Goal: Task Accomplishment & Management: Complete application form

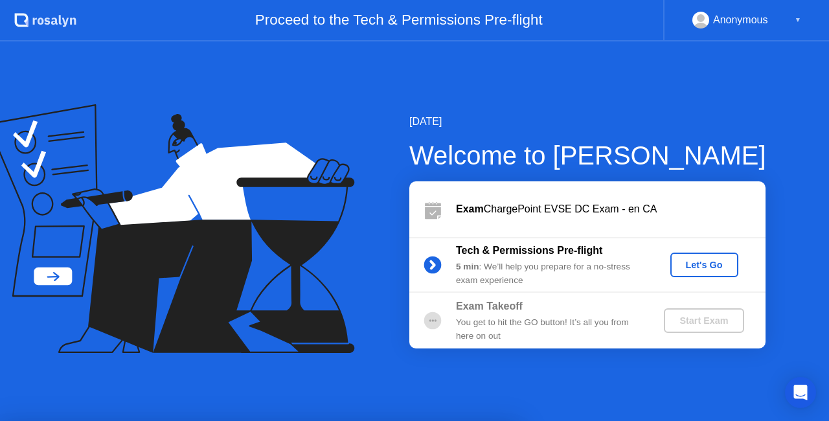
click at [714, 254] on button "Let's Go" at bounding box center [704, 265] width 68 height 25
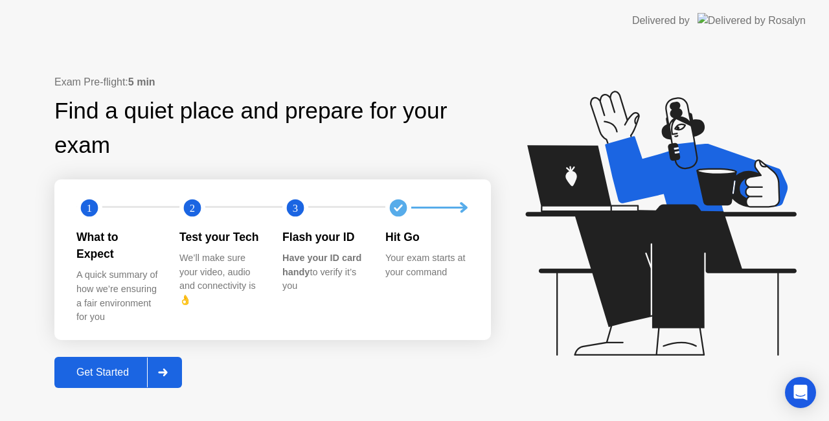
click at [120, 368] on div "Get Started" at bounding box center [102, 373] width 89 height 12
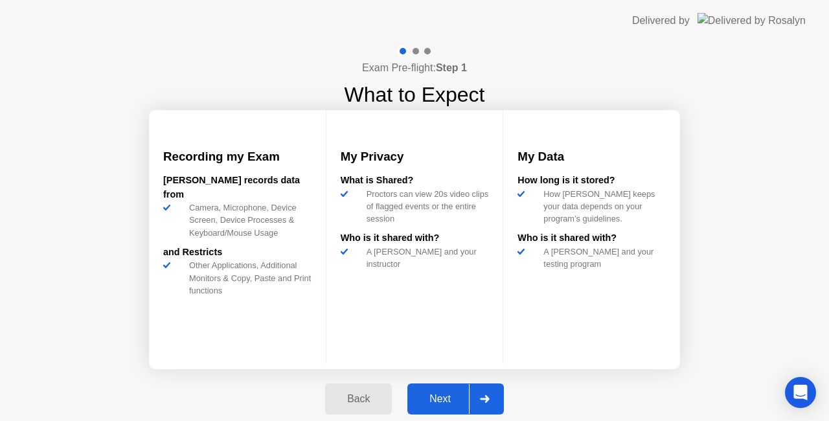
click at [442, 394] on div "Next" at bounding box center [440, 399] width 58 height 12
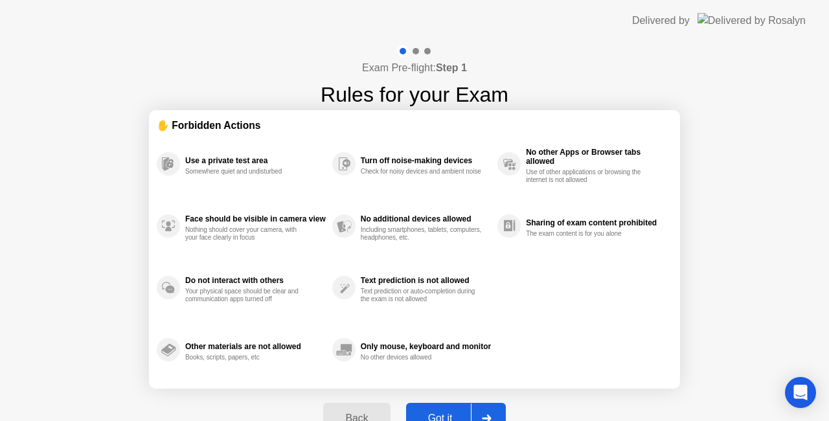
click at [458, 409] on button "Got it" at bounding box center [456, 418] width 100 height 31
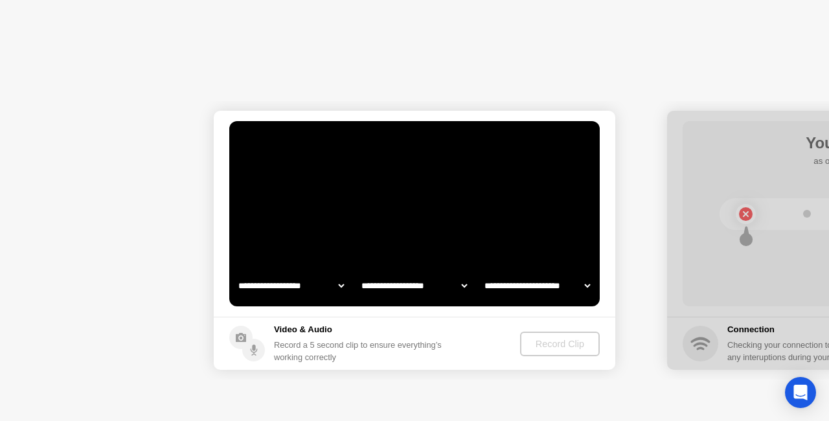
select select "**********"
select select "*******"
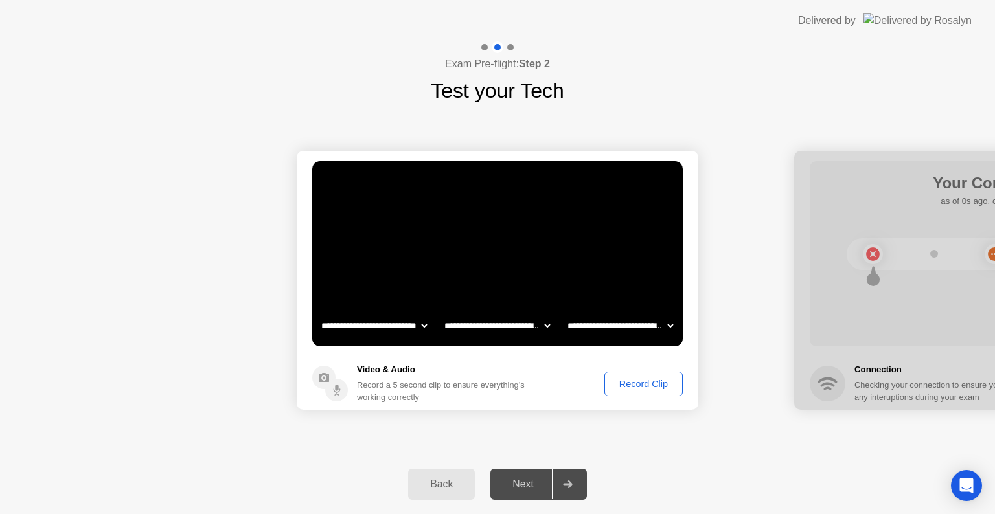
click at [642, 385] on div "Record Clip" at bounding box center [643, 384] width 69 height 10
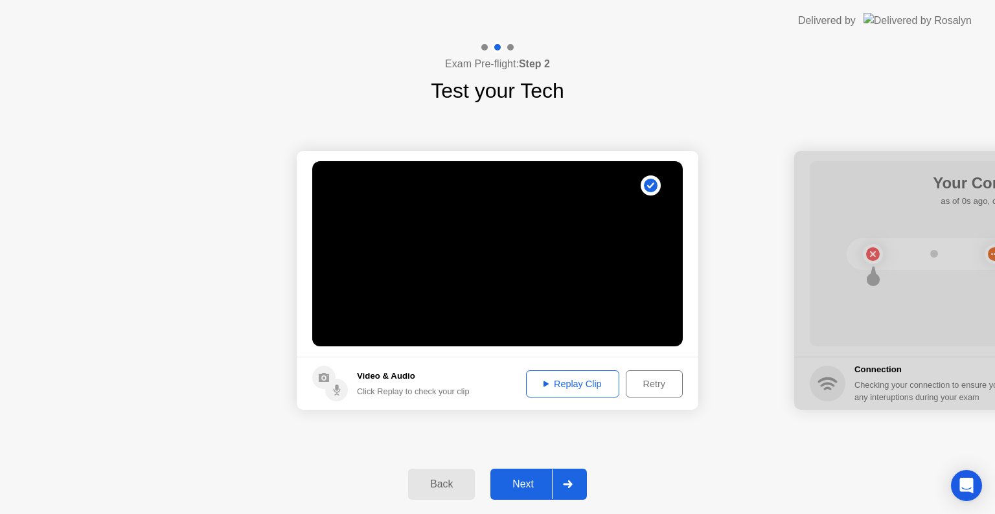
click at [609, 383] on div "Replay Clip" at bounding box center [572, 384] width 84 height 10
click at [575, 374] on button "Replay Clip" at bounding box center [572, 383] width 93 height 27
click at [544, 420] on div "Next" at bounding box center [523, 485] width 58 height 12
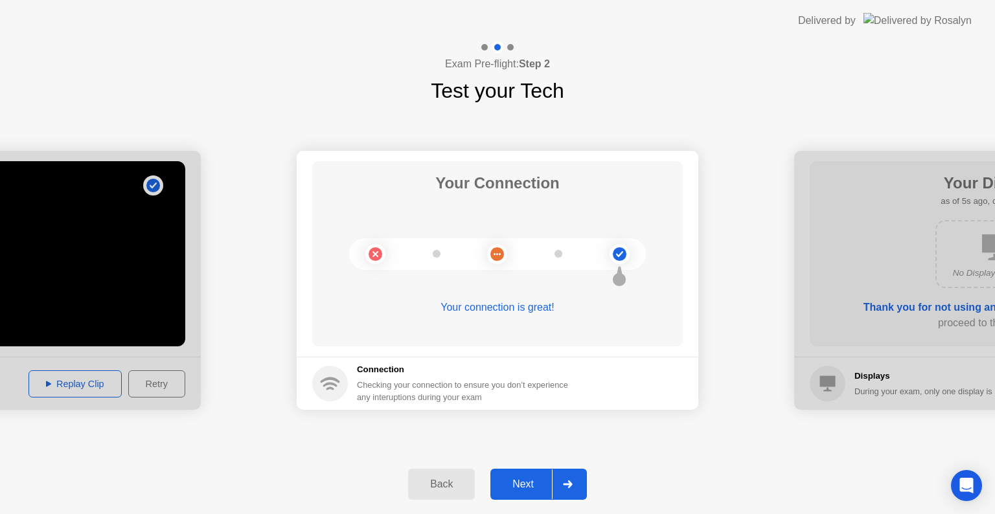
click at [529, 420] on button "Next" at bounding box center [538, 484] width 96 height 31
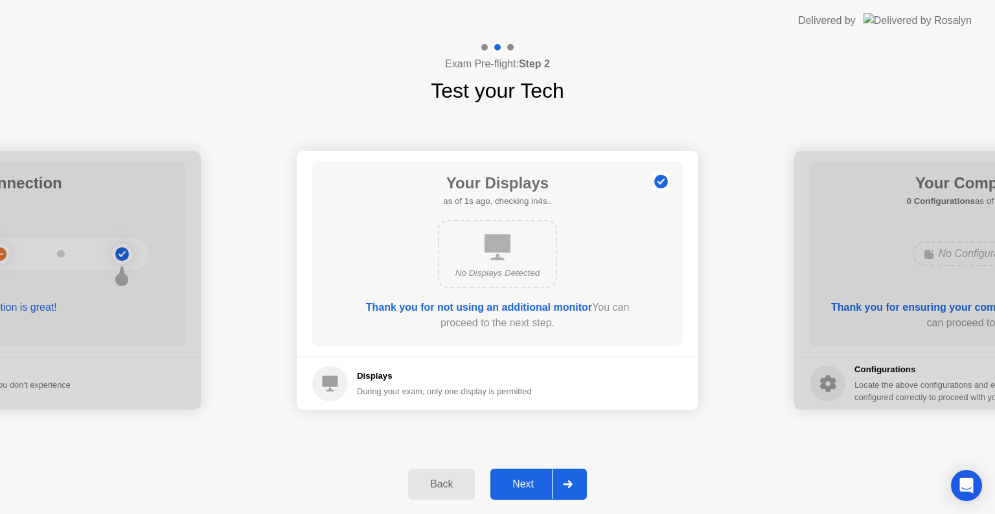
click at [527, 420] on div "Next" at bounding box center [523, 485] width 58 height 12
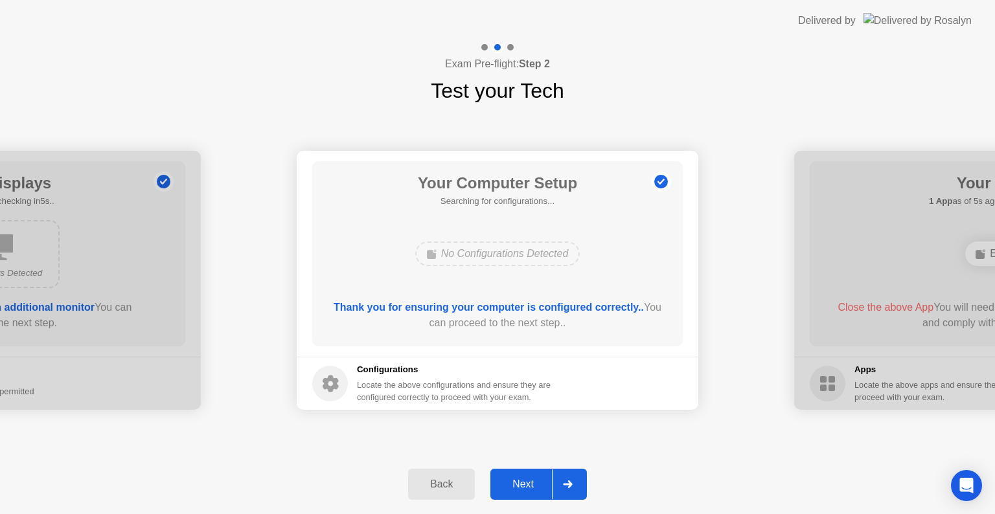
click at [529, 420] on div "Next" at bounding box center [523, 485] width 58 height 12
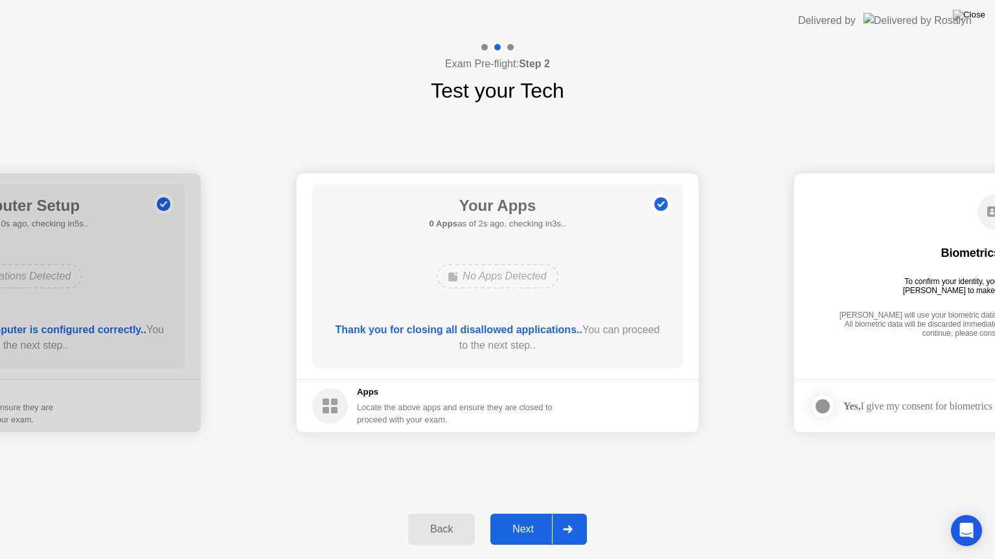
click at [536, 420] on div "Next" at bounding box center [523, 530] width 58 height 12
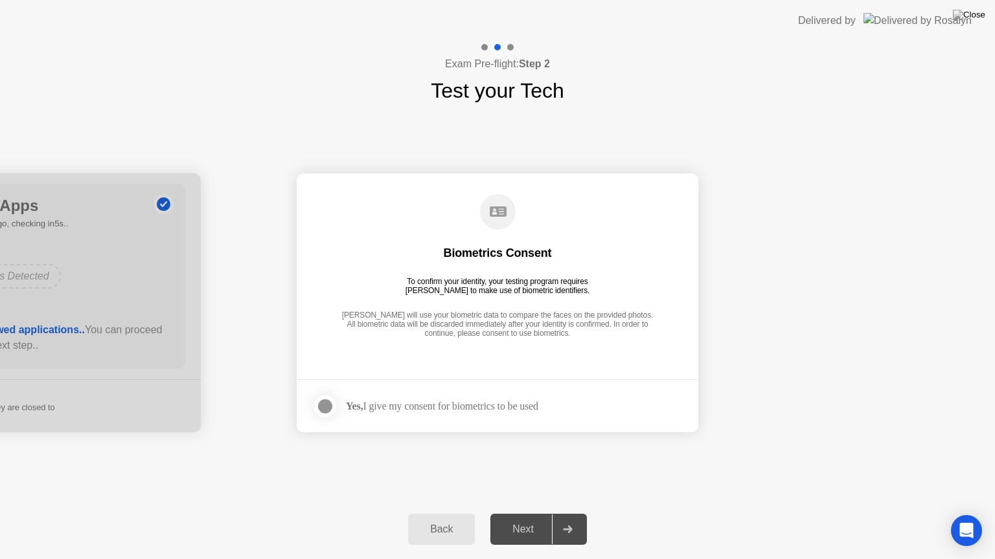
click at [534, 420] on div "Next" at bounding box center [523, 530] width 58 height 12
click at [332, 409] on div at bounding box center [325, 407] width 16 height 16
click at [513, 420] on div "Next" at bounding box center [523, 530] width 58 height 12
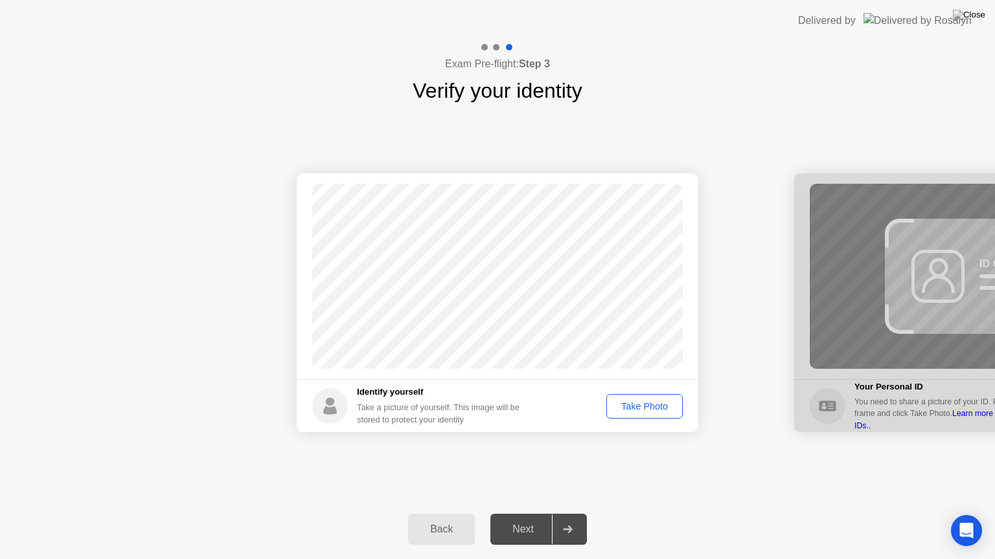
click at [646, 409] on div "Take Photo" at bounding box center [644, 406] width 67 height 10
click at [524, 420] on div "Next" at bounding box center [523, 530] width 58 height 12
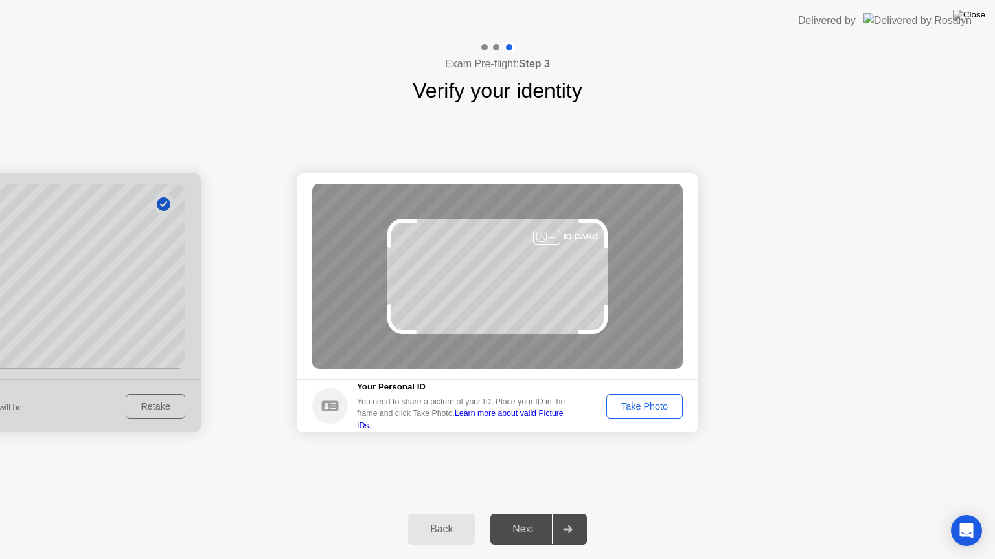
click at [623, 409] on div "Take Photo" at bounding box center [644, 406] width 67 height 10
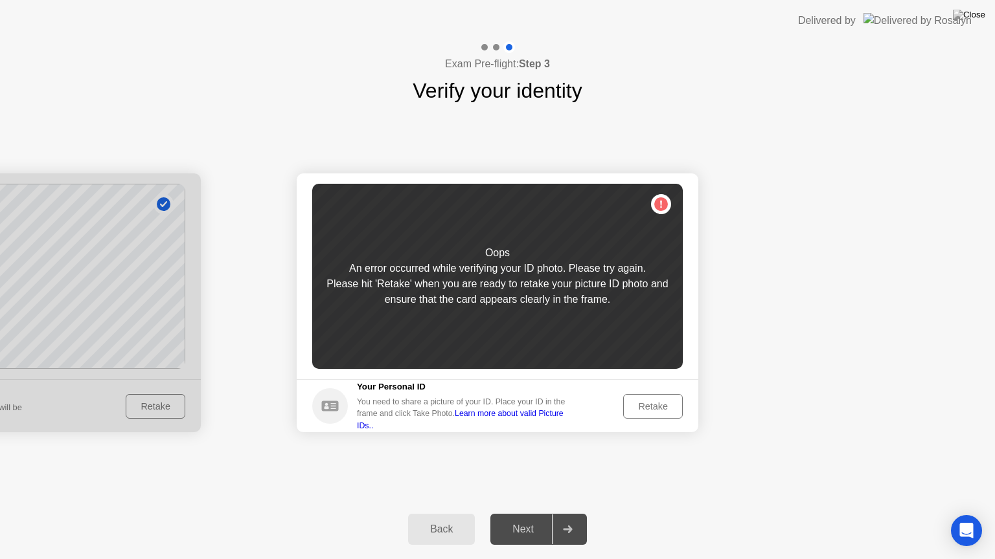
click at [627, 405] on div "Retake" at bounding box center [652, 406] width 51 height 10
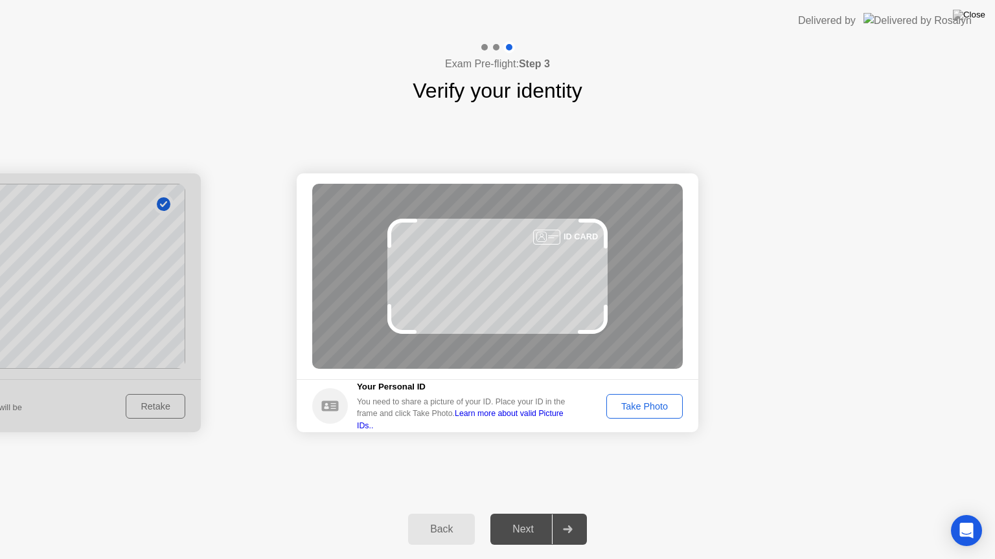
click at [627, 405] on div "Take Photo" at bounding box center [644, 406] width 67 height 10
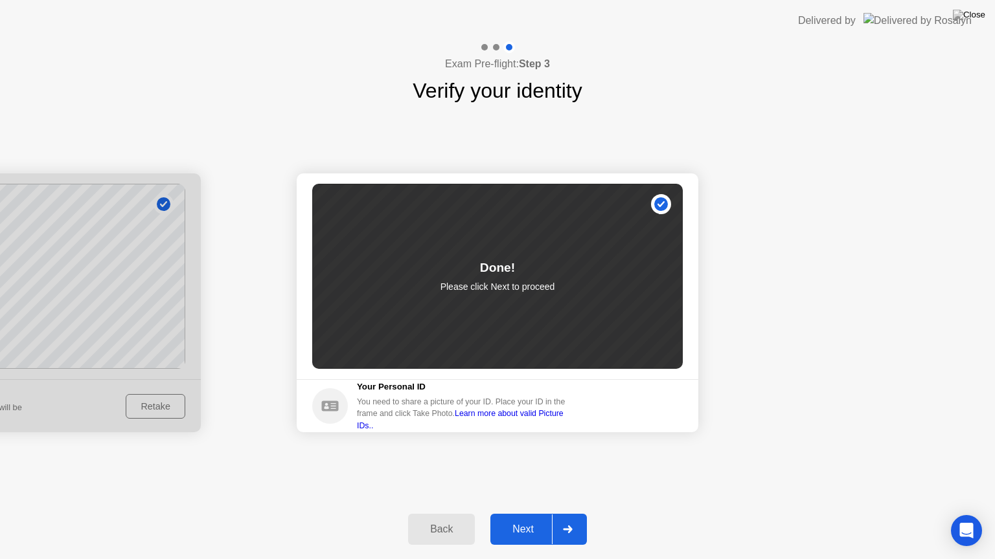
click at [547, 420] on div "Next" at bounding box center [523, 530] width 58 height 12
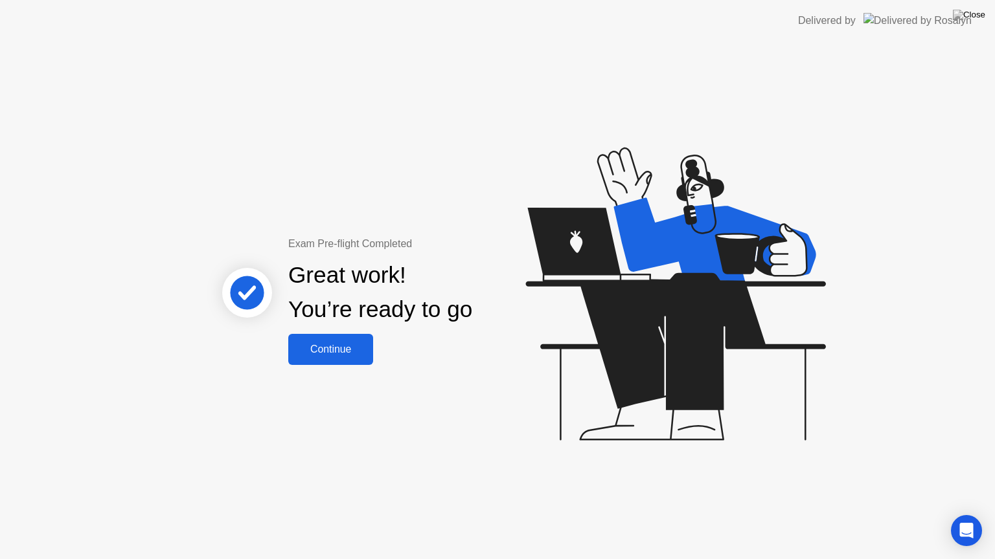
click at [324, 356] on div "Continue" at bounding box center [330, 350] width 77 height 12
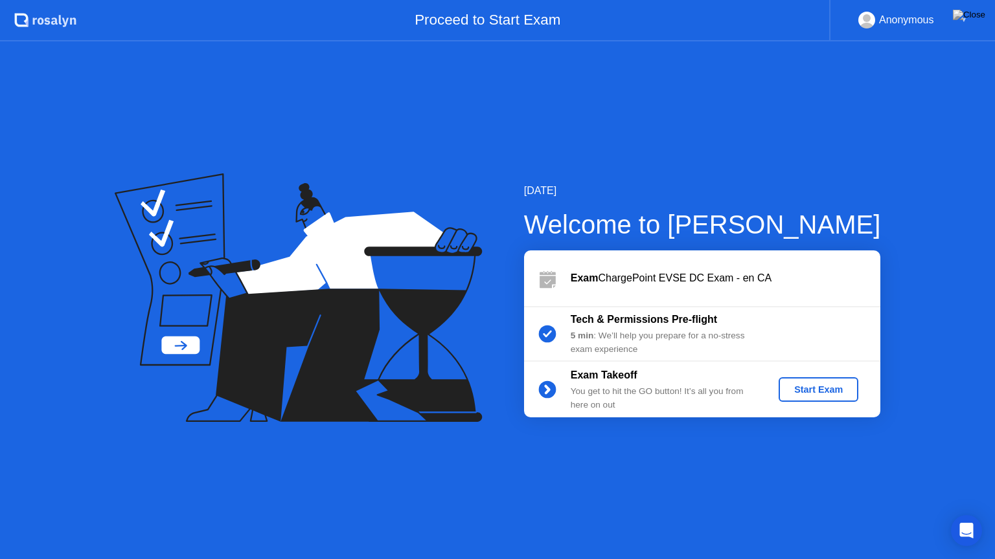
click at [828, 391] on button "Start Exam" at bounding box center [818, 390] width 80 height 25
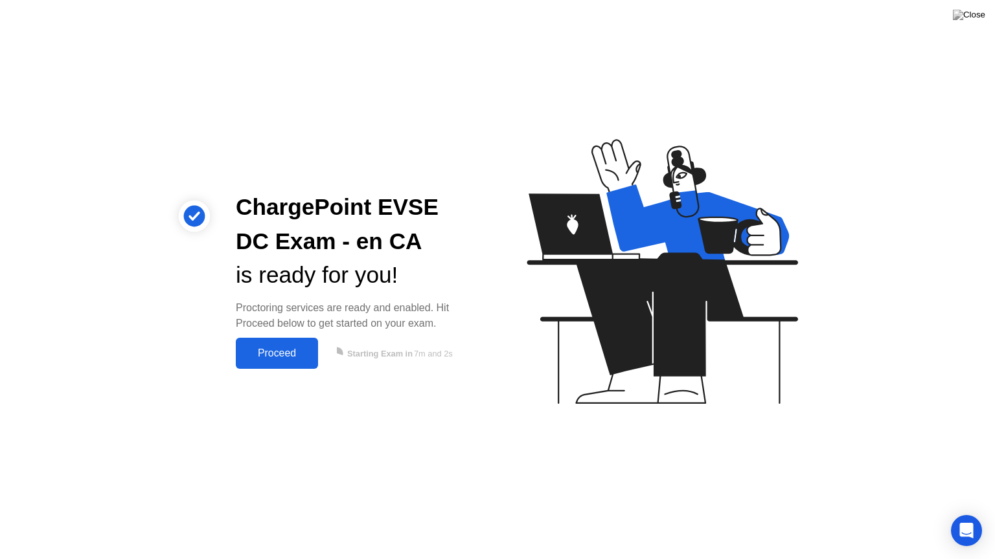
click at [300, 354] on div "Proceed" at bounding box center [277, 354] width 74 height 12
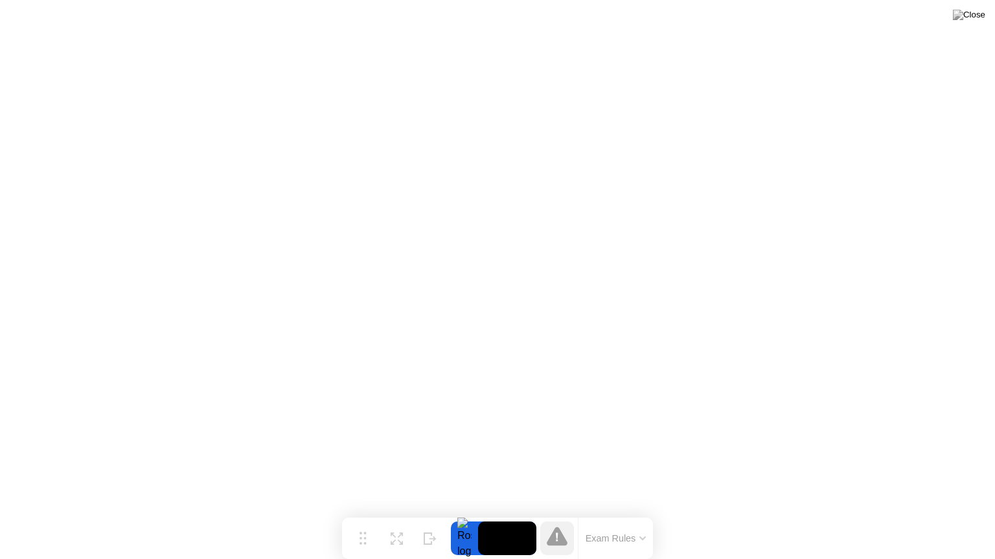
click at [552, 420] on icon at bounding box center [557, 536] width 21 height 19
click at [604, 420] on button "Exam Rules" at bounding box center [616, 539] width 69 height 12
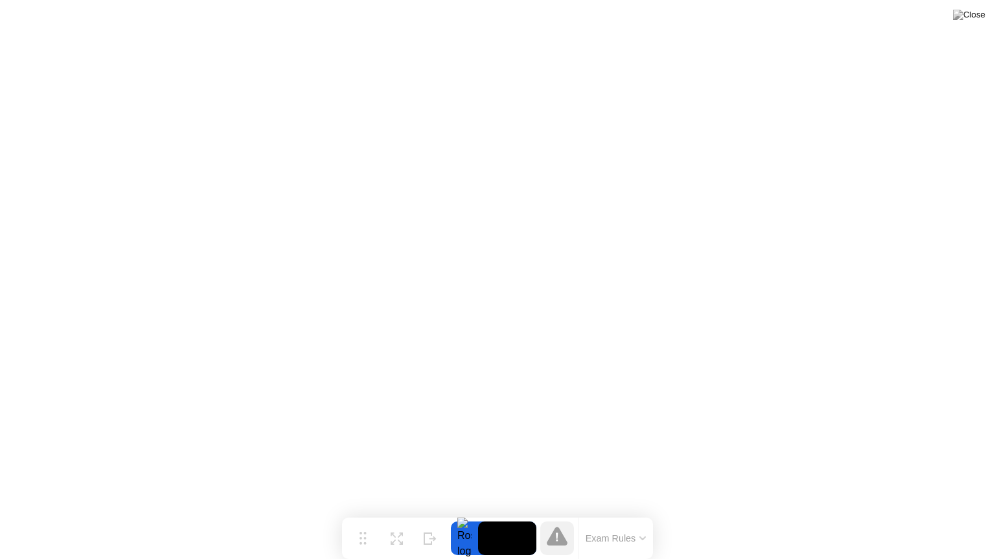
click at [558, 420] on icon at bounding box center [557, 536] width 21 height 19
click at [465, 420] on div at bounding box center [464, 539] width 27 height 34
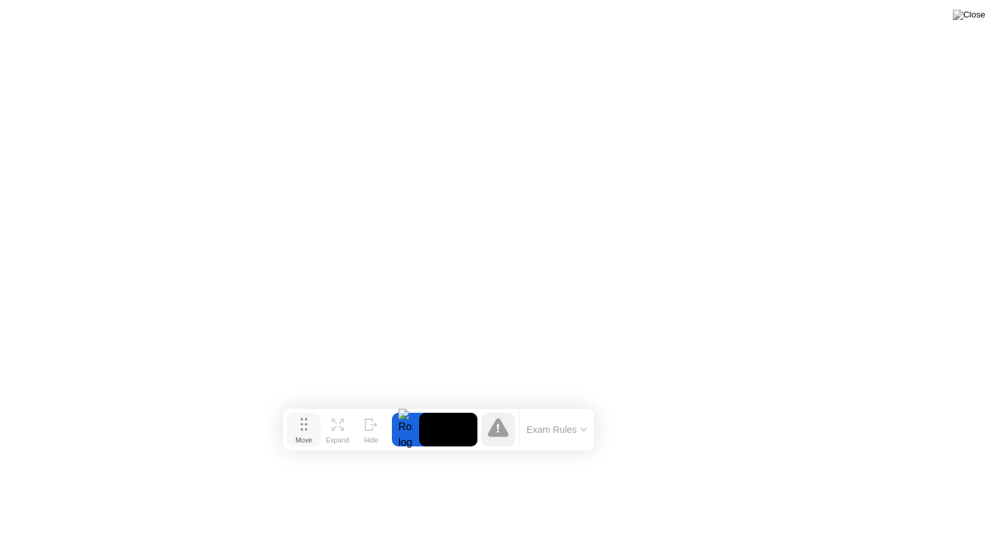
drag, startPoint x: 367, startPoint y: 536, endPoint x: 280, endPoint y: 391, distance: 169.4
click at [287, 413] on button "Move" at bounding box center [304, 430] width 34 height 34
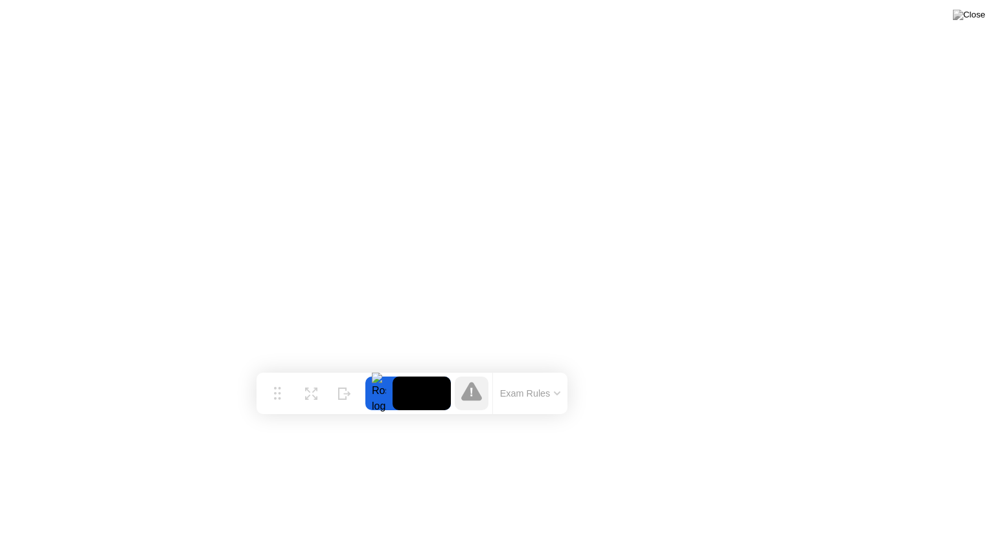
click at [387, 394] on div at bounding box center [378, 394] width 27 height 34
click at [380, 397] on div at bounding box center [378, 394] width 27 height 34
click at [380, 395] on div at bounding box center [378, 394] width 27 height 34
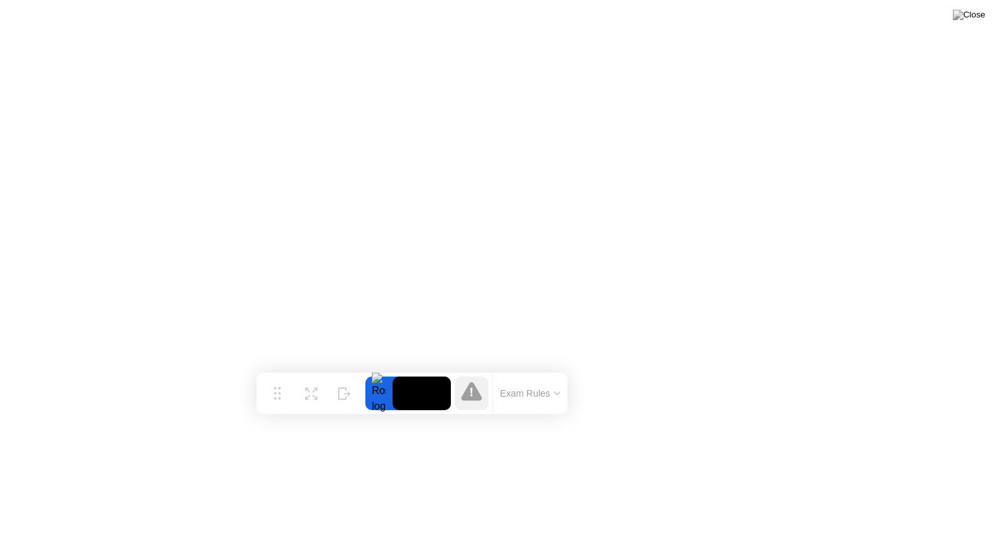
click at [380, 395] on div at bounding box center [378, 394] width 27 height 34
click at [465, 400] on icon at bounding box center [471, 391] width 21 height 19
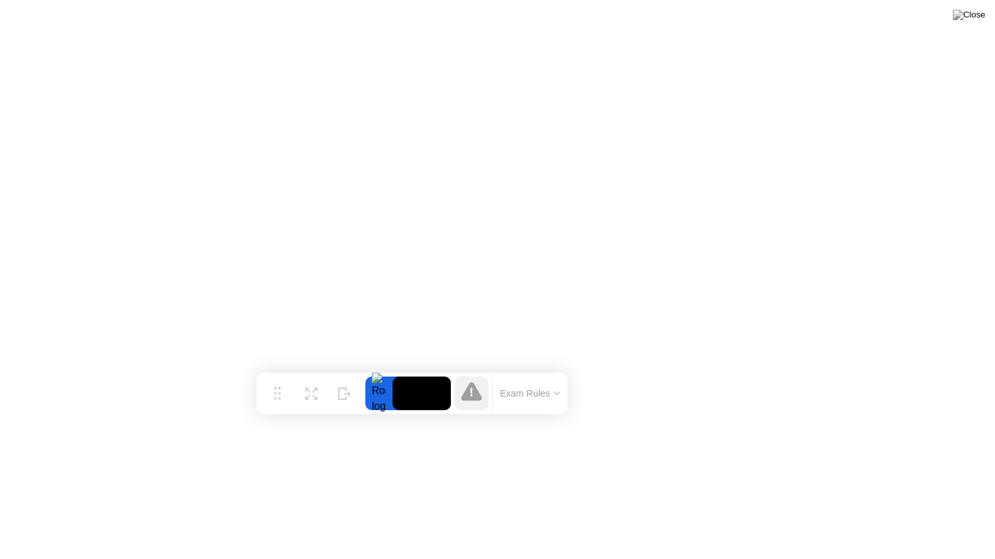
click at [465, 400] on icon at bounding box center [471, 391] width 21 height 19
click at [442, 398] on video at bounding box center [421, 394] width 58 height 34
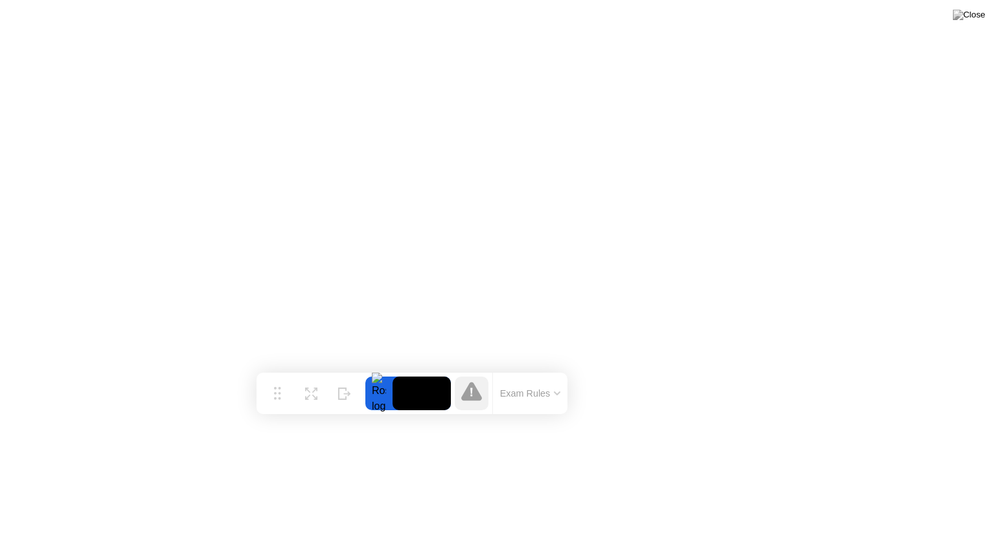
click at [442, 398] on video at bounding box center [421, 394] width 58 height 34
click at [478, 398] on icon at bounding box center [471, 391] width 21 height 19
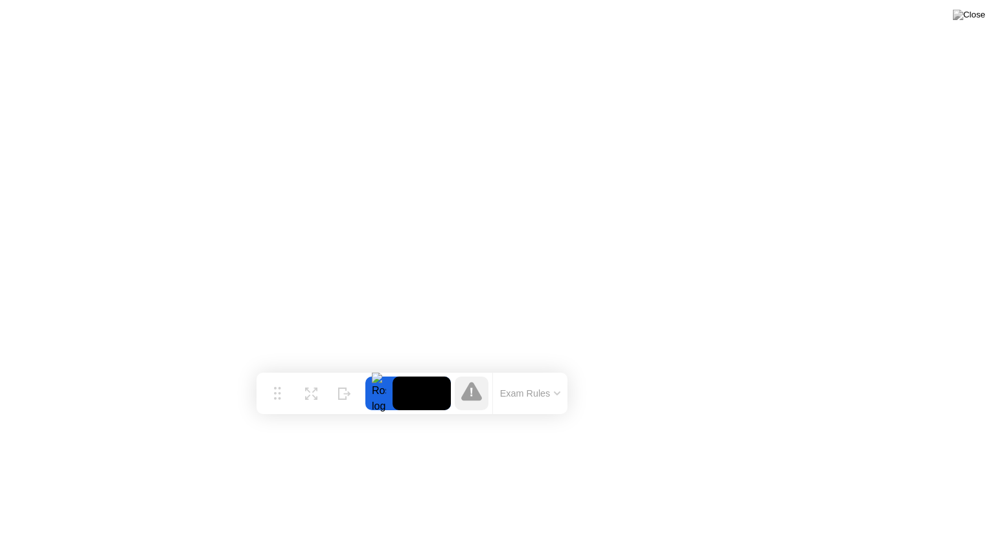
click at [478, 398] on icon at bounding box center [471, 391] width 21 height 19
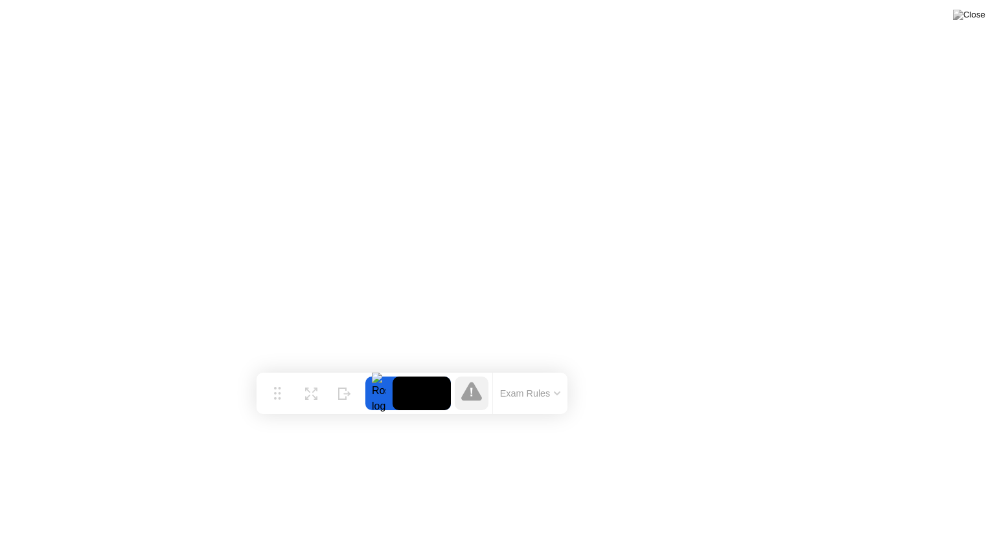
click at [478, 398] on icon at bounding box center [471, 391] width 21 height 19
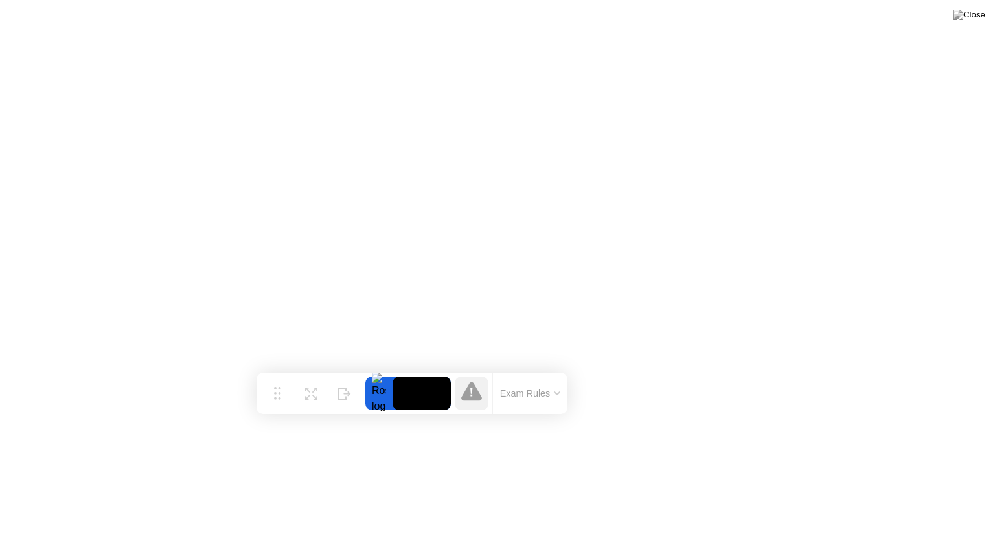
click at [478, 398] on icon at bounding box center [471, 391] width 21 height 19
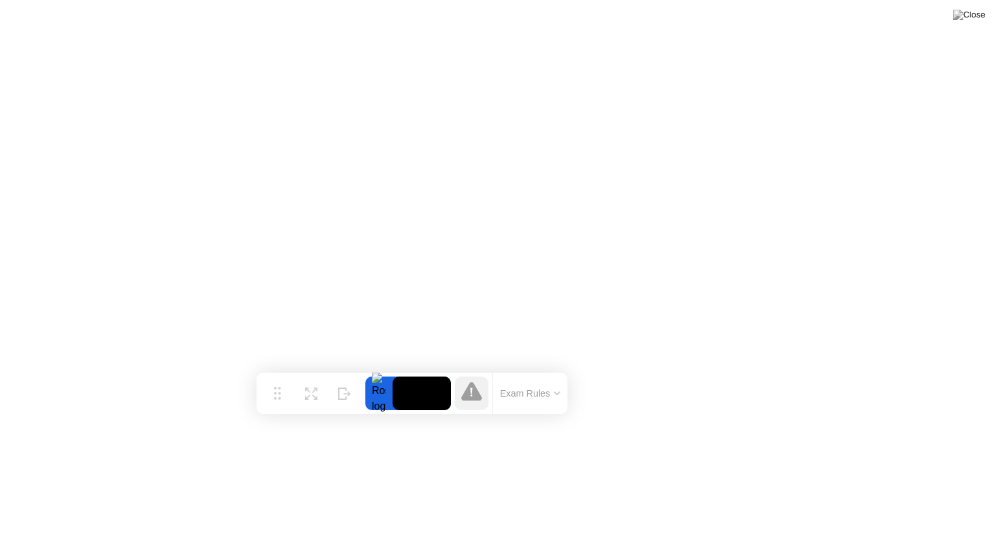
click at [478, 398] on icon at bounding box center [471, 391] width 21 height 19
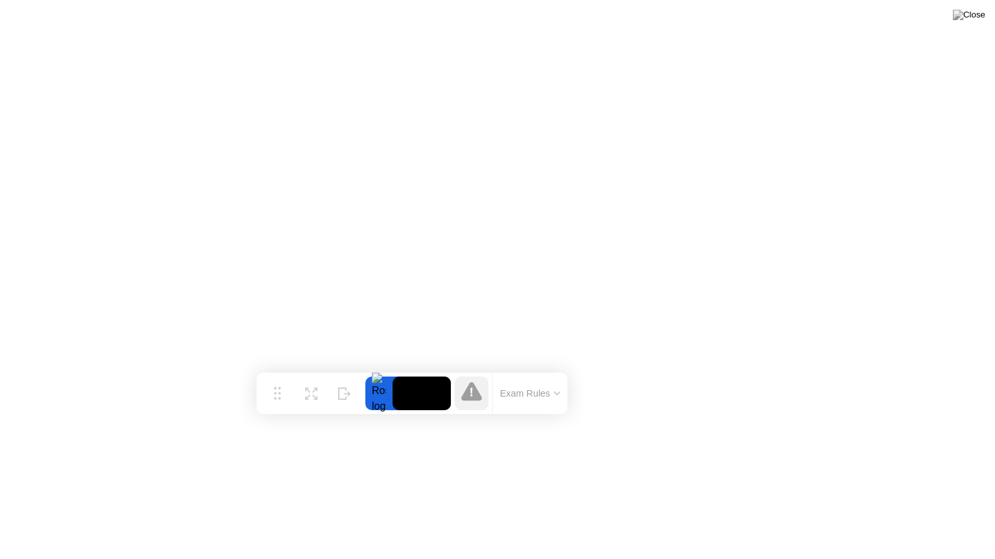
click at [478, 398] on icon at bounding box center [471, 391] width 21 height 19
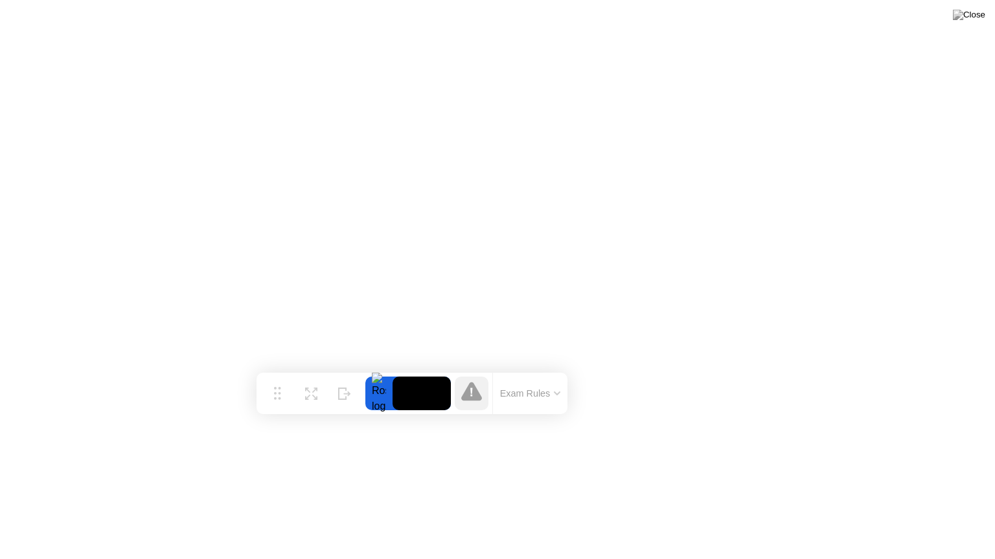
click at [478, 398] on icon at bounding box center [471, 391] width 21 height 19
